Goal: Check status: Check status

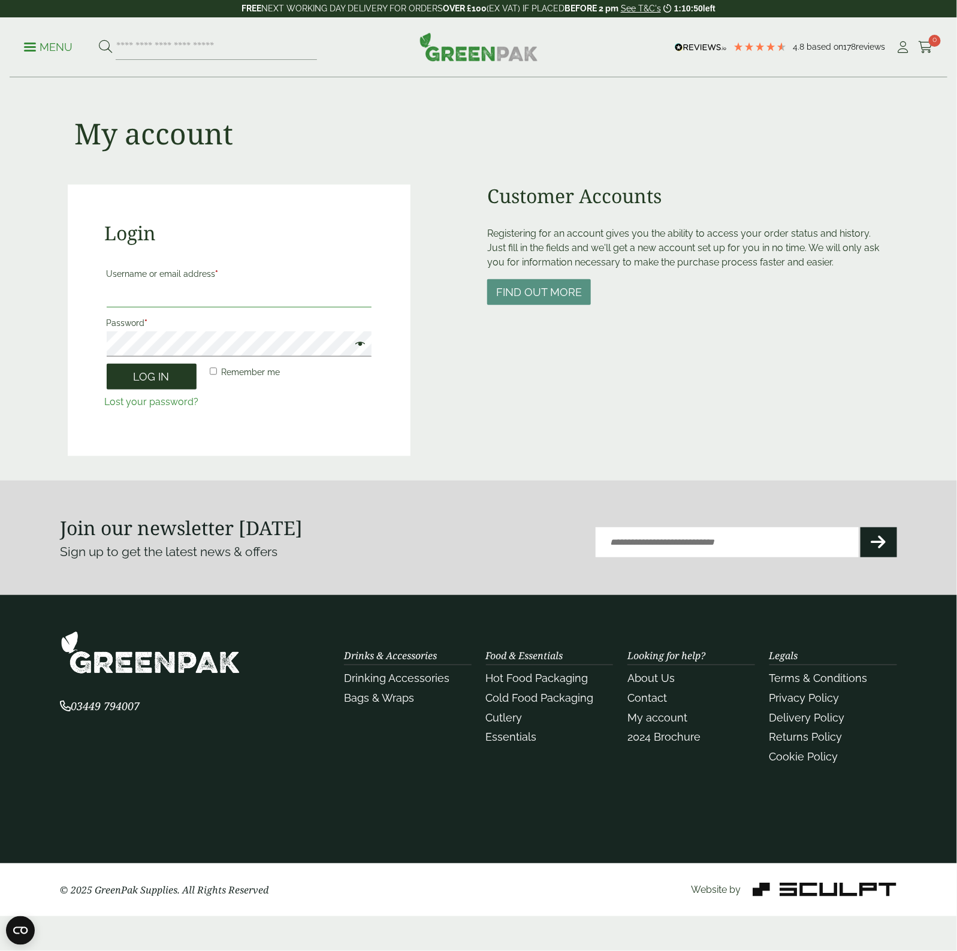
type input "**********"
click at [147, 379] on button "Log in" at bounding box center [152, 377] width 90 height 26
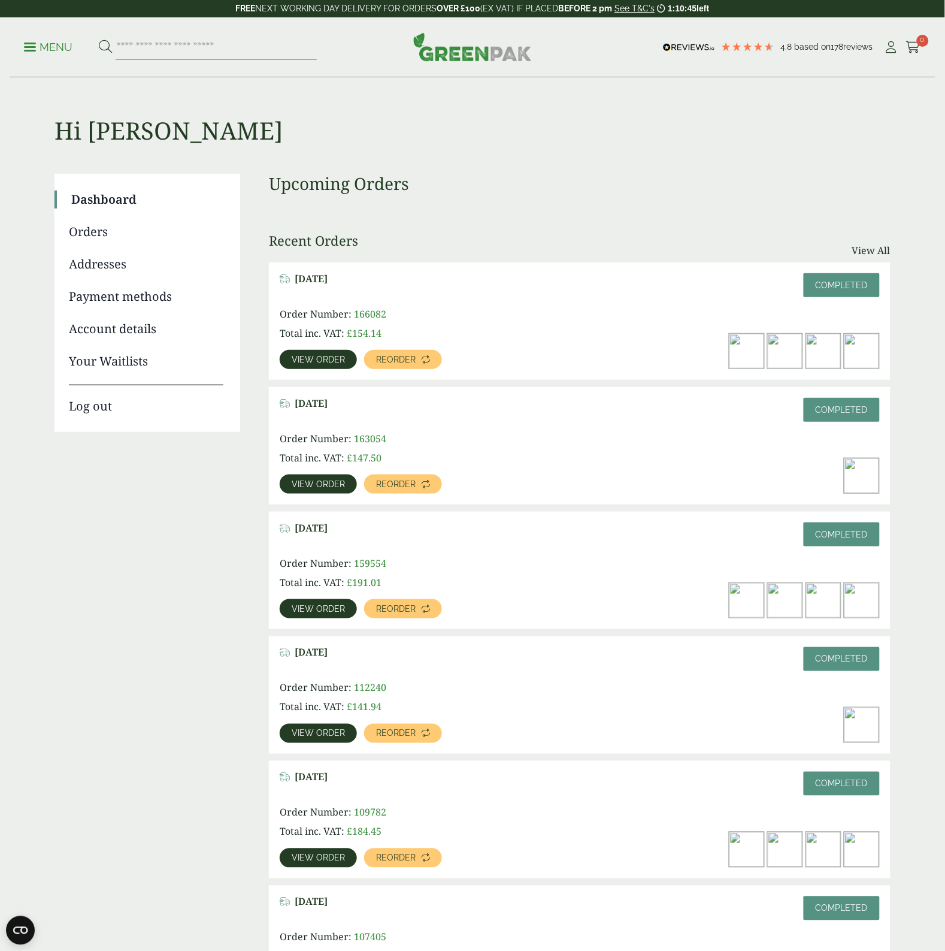
click at [327, 356] on span "View order" at bounding box center [318, 359] width 53 height 8
